Goal: Information Seeking & Learning: Understand process/instructions

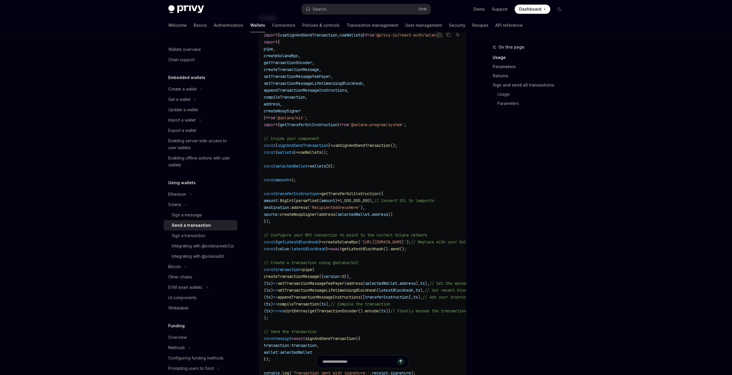
scroll to position [345, 0]
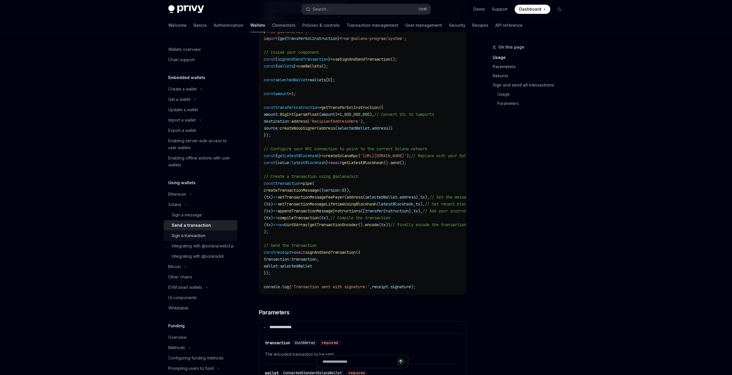
click at [198, 237] on div "Sign a transaction" at bounding box center [189, 235] width 34 height 7
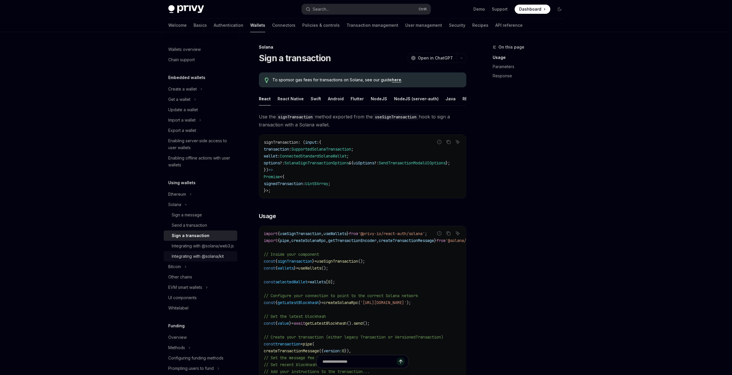
click at [205, 260] on div "Integrating with @solana/kit" at bounding box center [198, 256] width 52 height 7
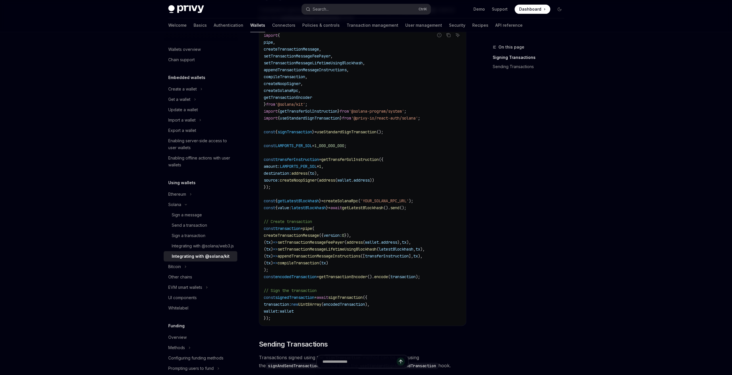
scroll to position [173, 0]
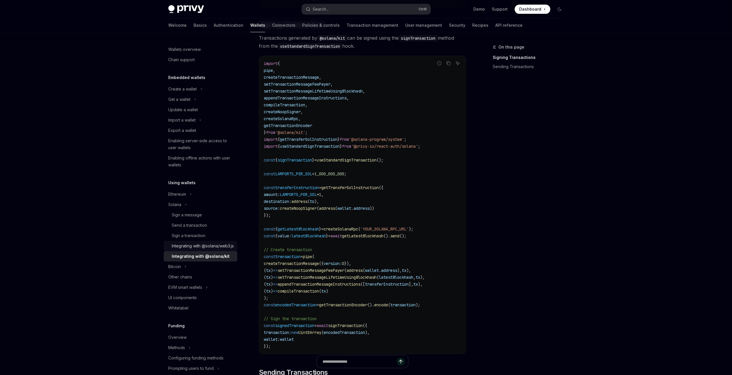
click at [206, 250] on div "Integrating with @solana/web3.js" at bounding box center [203, 246] width 62 height 7
type textarea "*"
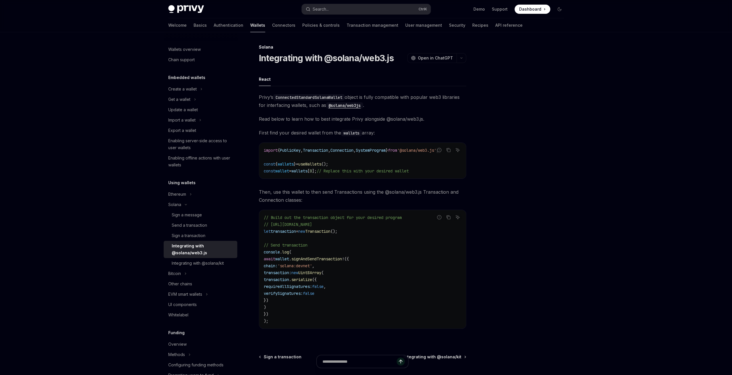
click at [335, 262] on span "signAndSendTransaction" at bounding box center [316, 259] width 51 height 5
copy span "signAndSendTransaction"
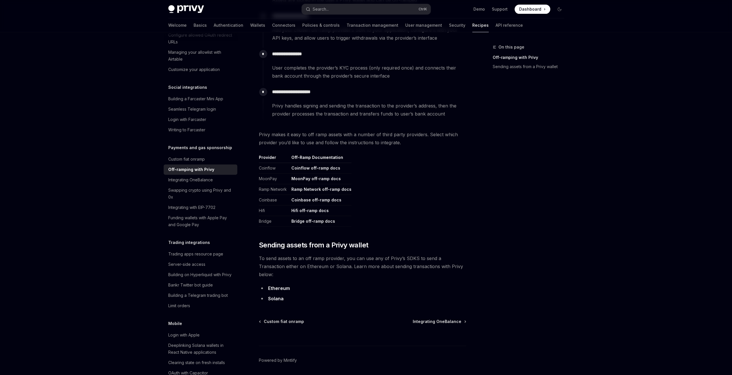
scroll to position [192, 0]
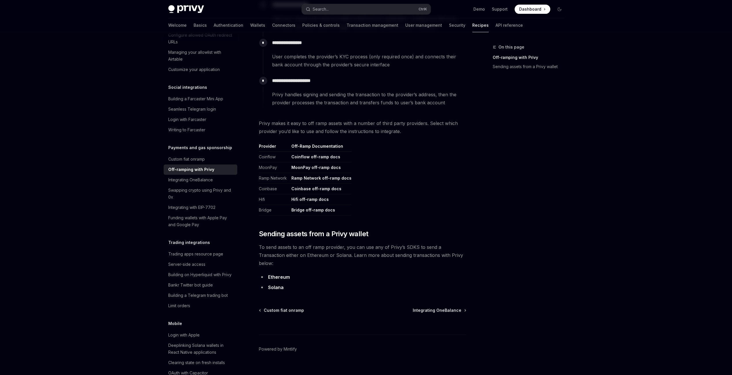
drag, startPoint x: 352, startPoint y: 59, endPoint x: 369, endPoint y: 55, distance: 17.8
